Goal: Task Accomplishment & Management: Manage account settings

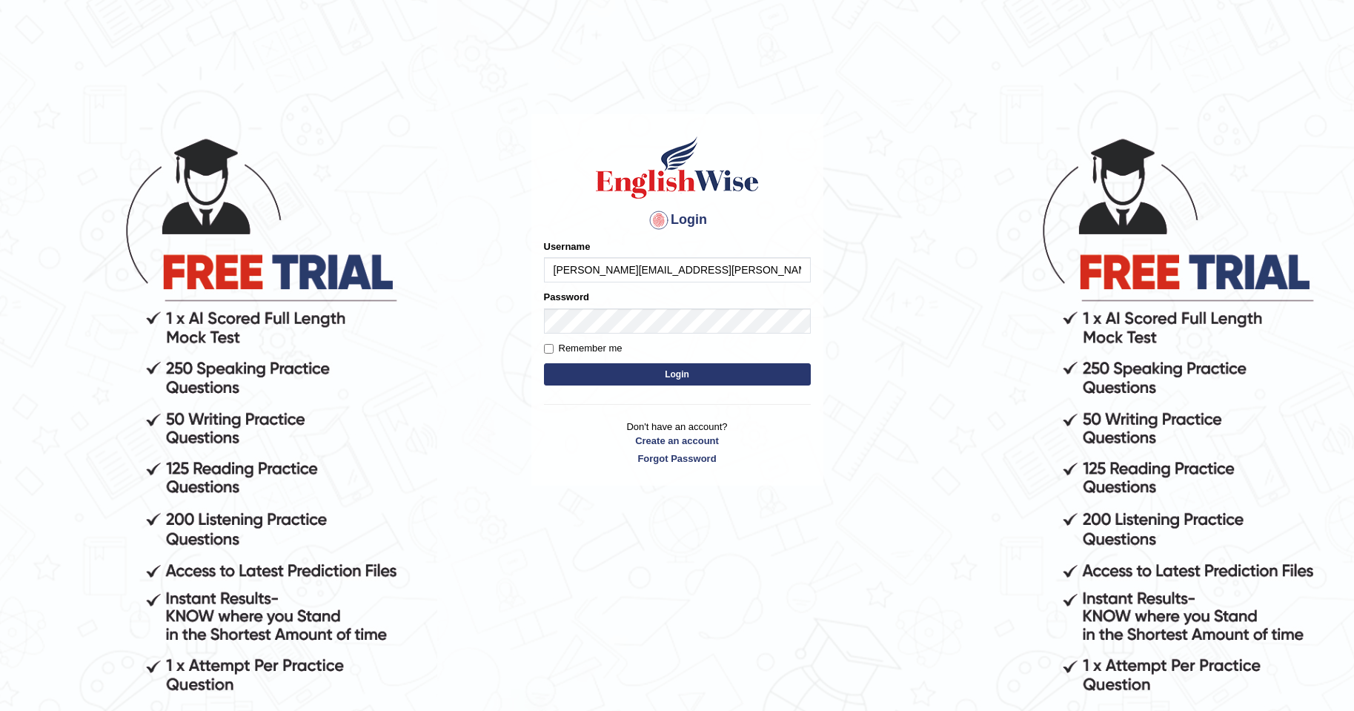
type input "[PERSON_NAME][EMAIL_ADDRESS][PERSON_NAME][DOMAIN_NAME]"
click at [697, 373] on button "Login" at bounding box center [677, 374] width 267 height 22
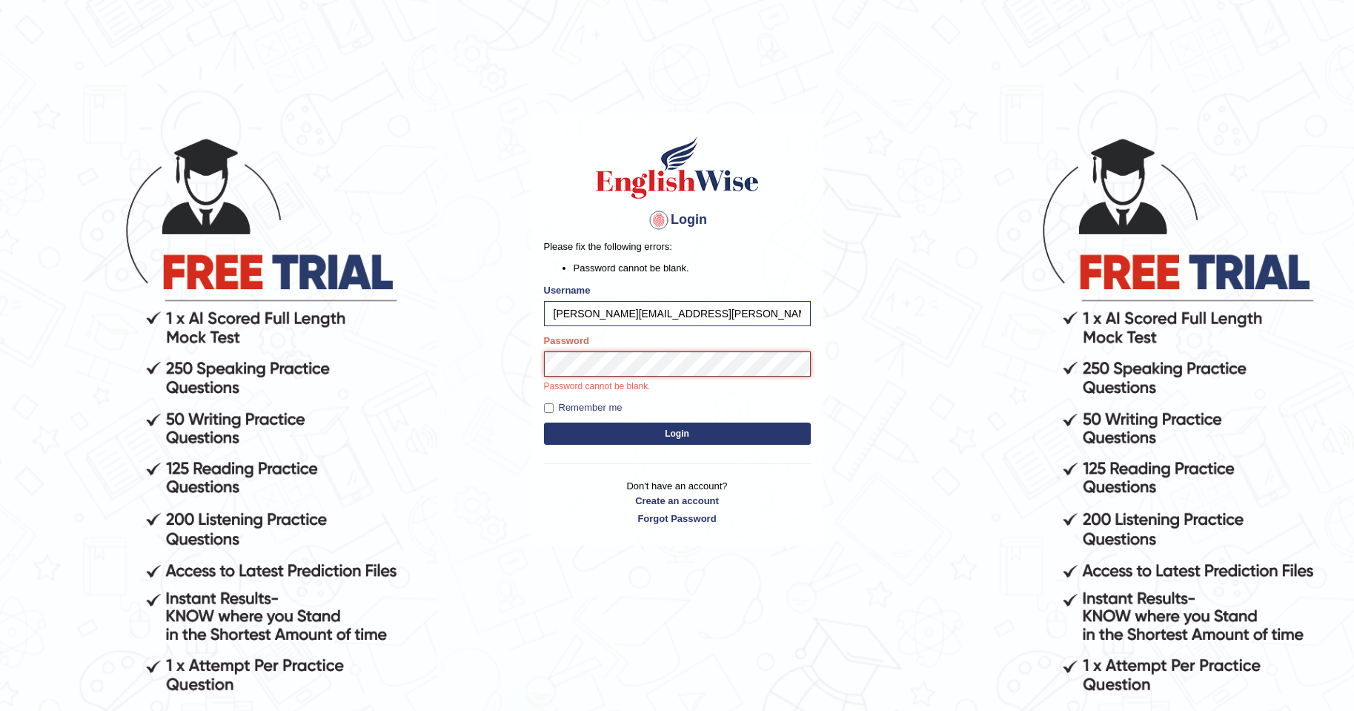
click at [544, 422] on button "Login" at bounding box center [677, 433] width 267 height 22
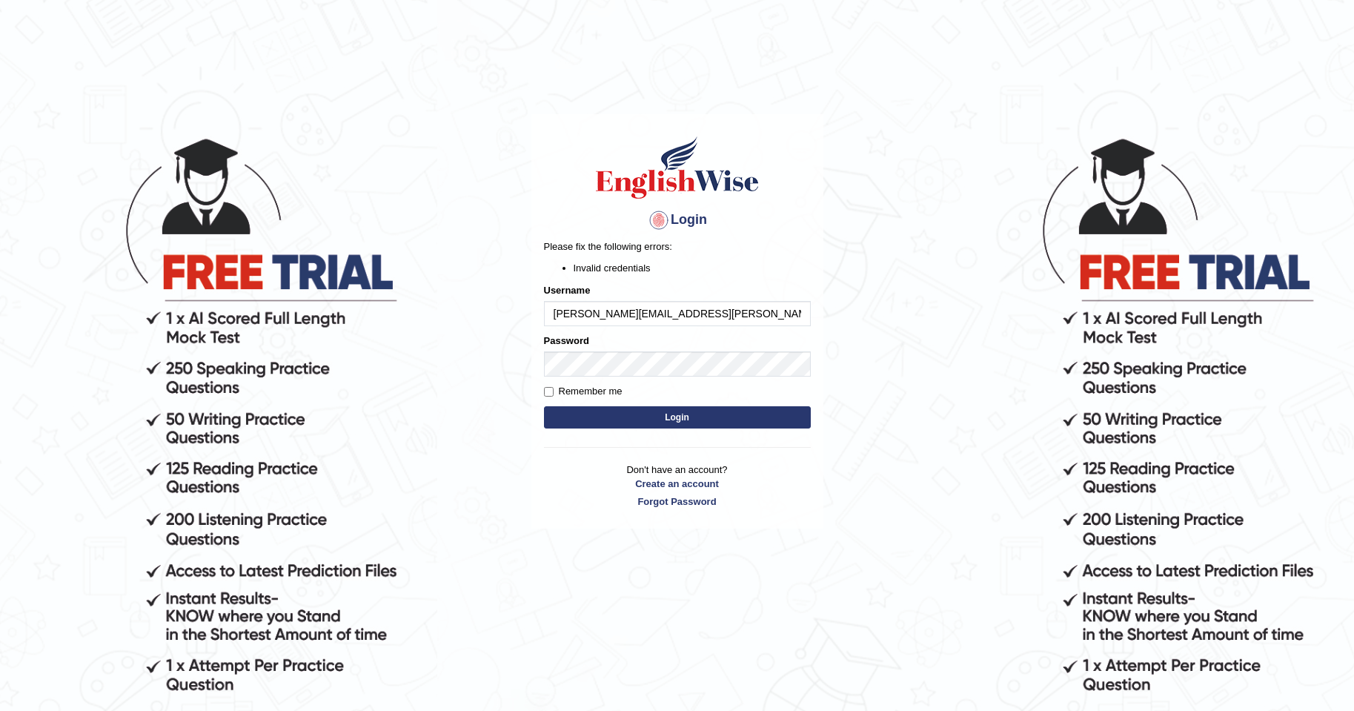
click at [600, 412] on button "Login" at bounding box center [677, 417] width 267 height 22
click at [548, 391] on input "Remember me" at bounding box center [549, 392] width 10 height 10
checkbox input "true"
click at [675, 417] on button "Login" at bounding box center [677, 417] width 267 height 22
